Goal: Task Accomplishment & Management: Manage account settings

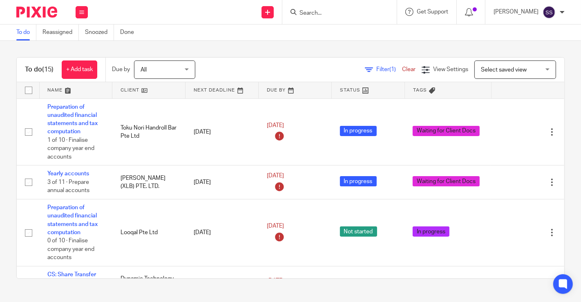
click at [142, 87] on link at bounding box center [148, 90] width 73 height 16
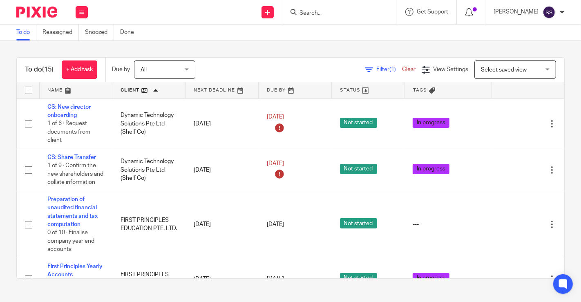
click at [465, 12] on icon at bounding box center [469, 12] width 8 height 8
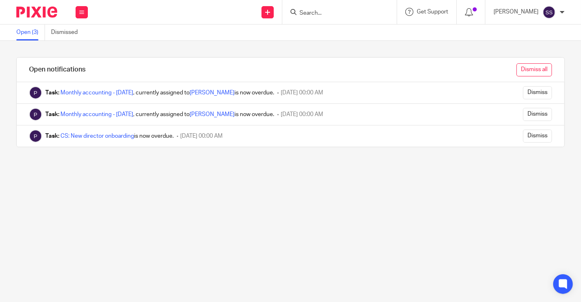
drag, startPoint x: 517, startPoint y: 70, endPoint x: 298, endPoint y: 66, distance: 219.6
click at [517, 70] on input "Dismiss all" at bounding box center [535, 69] width 36 height 13
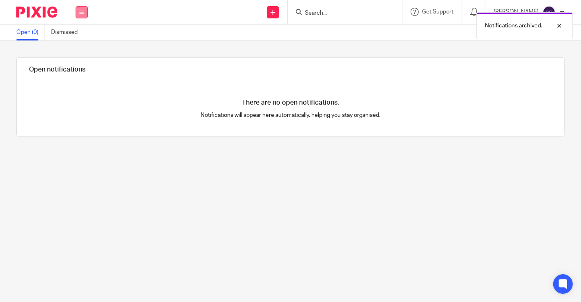
click at [84, 14] on icon at bounding box center [81, 12] width 5 height 5
click at [78, 35] on link "Work" at bounding box center [77, 38] width 13 height 6
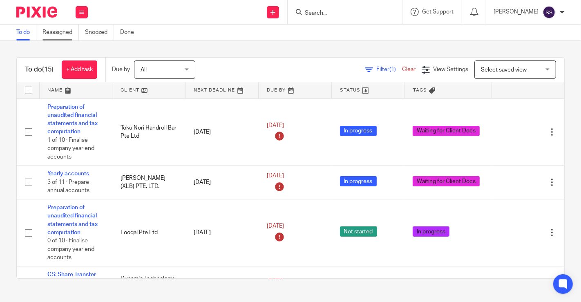
click at [56, 30] on link "Reassigned" at bounding box center [61, 33] width 36 height 16
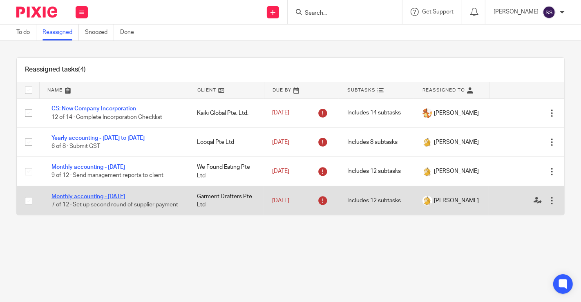
click at [90, 194] on link "Monthly accounting - [DATE]" at bounding box center [89, 197] width 74 height 6
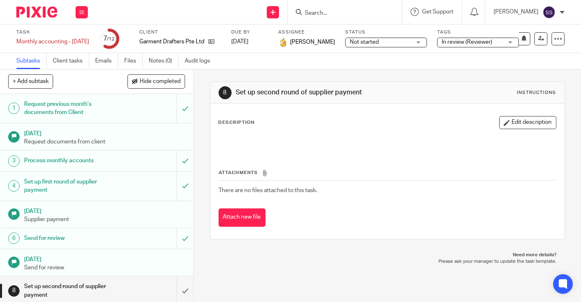
click at [480, 44] on span "In review (Reviewer)" at bounding box center [472, 42] width 61 height 9
click at [316, 63] on div "Subtasks Client tasks Emails Files Notes (0) Audit logs" at bounding box center [290, 61] width 581 height 16
click at [538, 38] on icon at bounding box center [541, 39] width 6 height 6
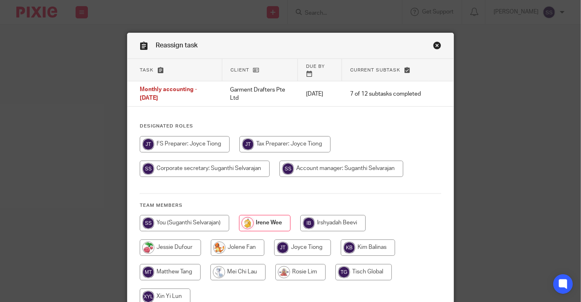
click at [329, 163] on input "radio" at bounding box center [342, 169] width 124 height 16
radio input "true"
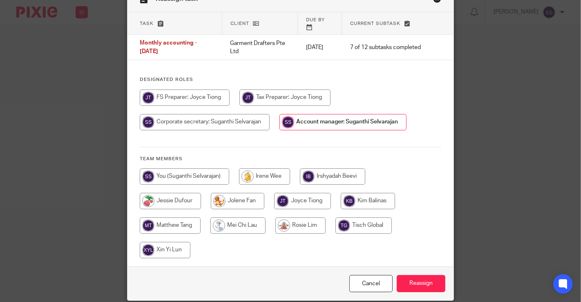
scroll to position [62, 0]
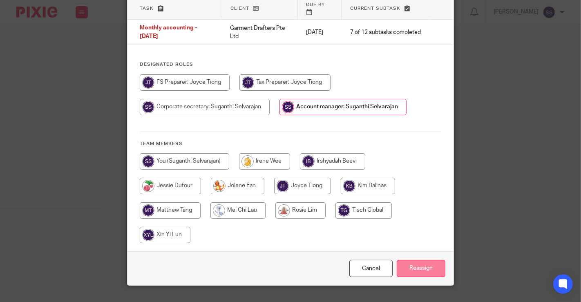
click at [424, 260] on input "Reassign" at bounding box center [421, 269] width 49 height 18
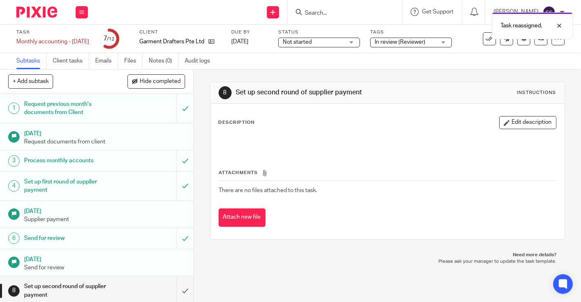
click at [81, 16] on button at bounding box center [82, 12] width 12 height 12
click at [79, 36] on link "Work" at bounding box center [78, 38] width 14 height 6
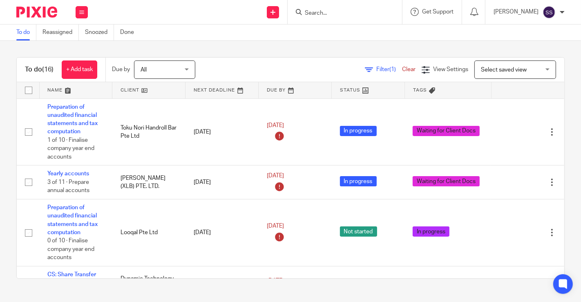
click at [141, 89] on link at bounding box center [148, 90] width 73 height 16
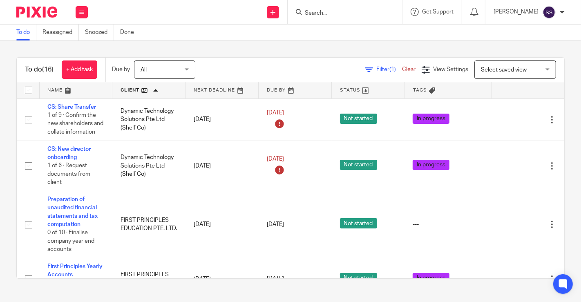
drag, startPoint x: 13, startPoint y: 46, endPoint x: 30, endPoint y: 7, distance: 42.5
click at [13, 46] on div "To do (16) + Add task Due by All All Today Tomorrow This week Next week This mo…" at bounding box center [290, 168] width 581 height 254
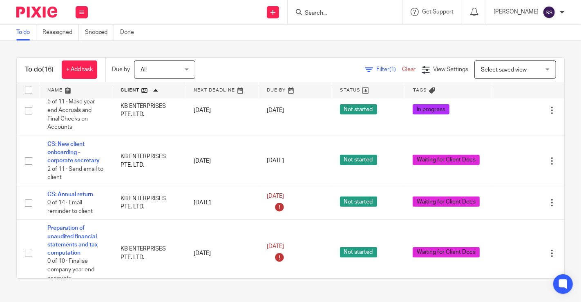
scroll to position [244, 0]
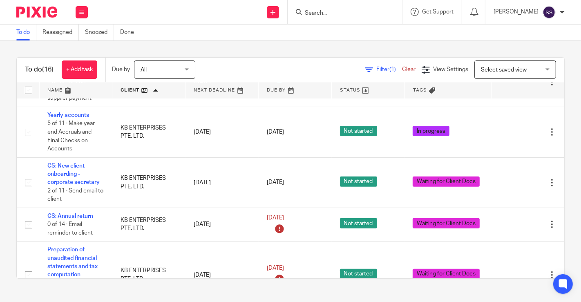
drag, startPoint x: 551, startPoint y: 159, endPoint x: 547, endPoint y: 176, distance: 17.3
click at [547, 176] on div "To do (16) + Add task Due by All All Today Tomorrow This week Next week This mo…" at bounding box center [290, 168] width 581 height 254
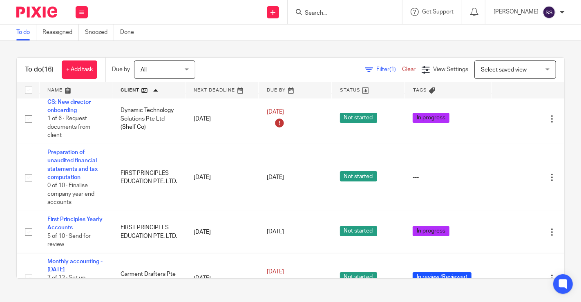
scroll to position [0, 0]
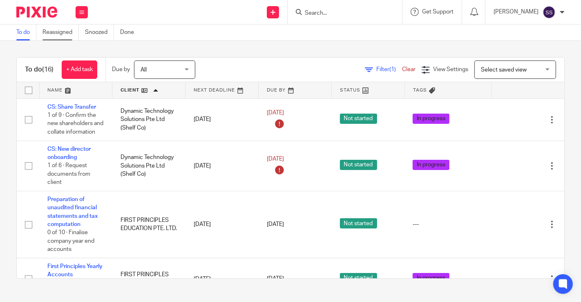
click at [63, 37] on link "Reassigned" at bounding box center [61, 33] width 36 height 16
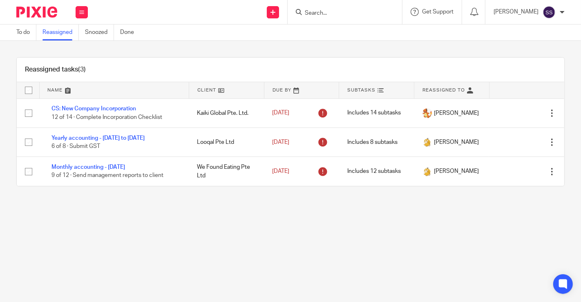
click at [78, 278] on main "To do Reassigned Snoozed Done Reassigned tasks (3) Name Client Due By Subtasks …" at bounding box center [290, 151] width 581 height 302
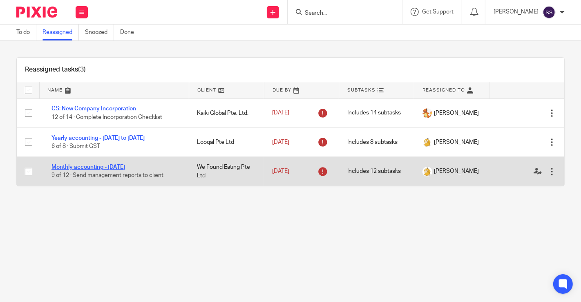
click at [112, 166] on link "Monthly accounting - [DATE]" at bounding box center [89, 167] width 74 height 6
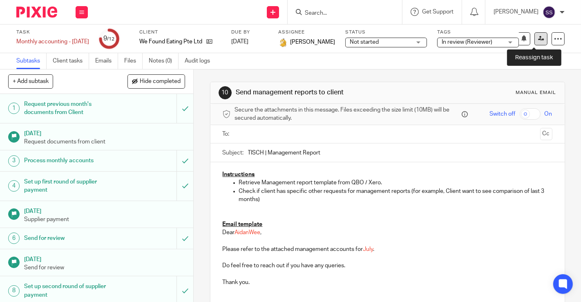
click at [538, 39] on icon at bounding box center [541, 39] width 6 height 6
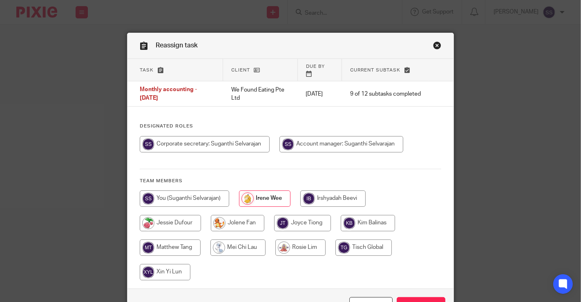
click at [351, 139] on input "radio" at bounding box center [342, 144] width 124 height 16
radio input "true"
click at [410, 297] on input "Reassign" at bounding box center [421, 306] width 49 height 18
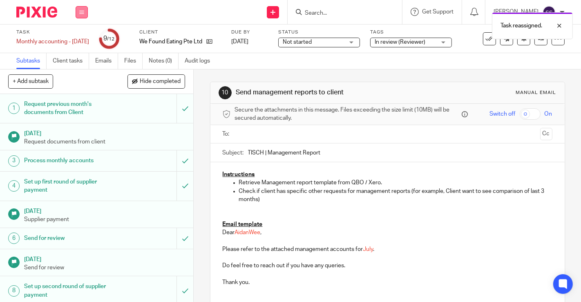
click at [82, 13] on icon at bounding box center [81, 12] width 5 height 5
click at [73, 35] on link "Work" at bounding box center [78, 38] width 14 height 6
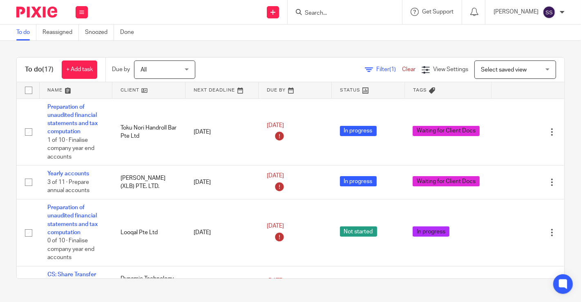
click at [143, 88] on link at bounding box center [148, 90] width 73 height 16
